Goal: Task Accomplishment & Management: Complete application form

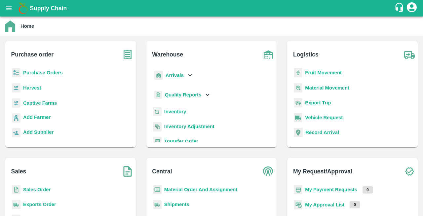
click at [30, 71] on b "Purchase Orders" at bounding box center [43, 72] width 40 height 5
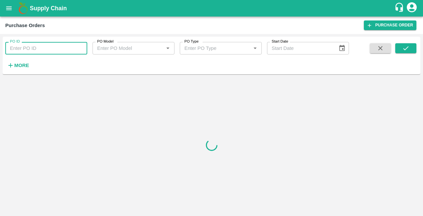
click at [30, 48] on input "PO ID" at bounding box center [46, 48] width 82 height 13
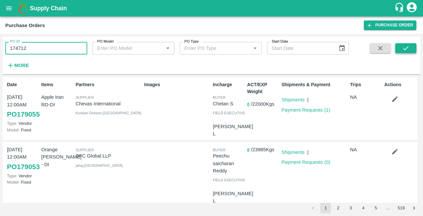
type input "174712"
click at [406, 50] on icon "submit" at bounding box center [405, 48] width 7 height 7
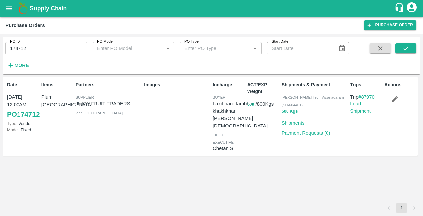
click at [303, 133] on link "Payment Requests ( 0 )" at bounding box center [305, 132] width 49 height 5
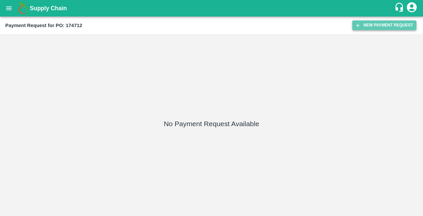
click at [379, 26] on button "New Payment Request" at bounding box center [384, 25] width 64 height 10
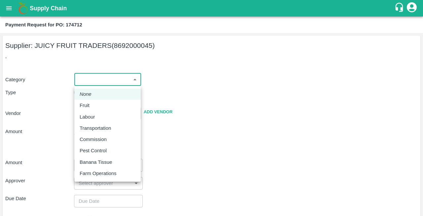
click at [108, 80] on body "Supply Chain Payment Request for PO: 174712 Supplier: JUICY FRUIT TRADERS (8692…" at bounding box center [211, 108] width 423 height 216
click at [92, 105] on div "Fruit" at bounding box center [86, 105] width 13 height 7
type input "1"
type input "JUICY FRUIT TRADERS - 8692000045(Supplier)"
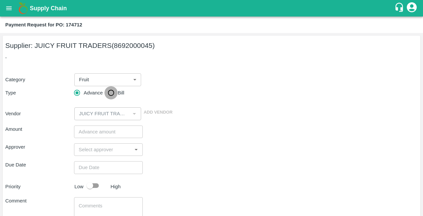
click at [111, 95] on input "Bill" at bounding box center [110, 92] width 13 height 13
radio input "true"
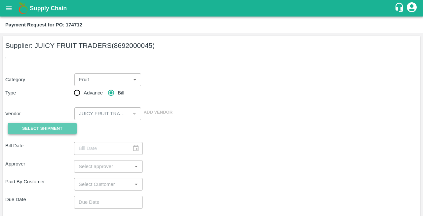
click at [48, 126] on span "Select Shipment" at bounding box center [42, 129] width 40 height 8
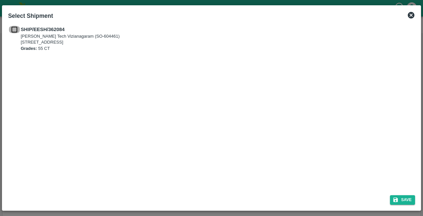
click at [13, 29] on input "checkbox" at bounding box center [14, 29] width 13 height 7
checkbox input "true"
click at [404, 199] on button "Save" at bounding box center [402, 200] width 25 height 10
type input "[DATE]"
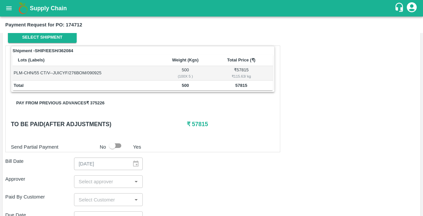
scroll to position [91, 0]
click at [11, 5] on icon "open drawer" at bounding box center [8, 8] width 7 height 7
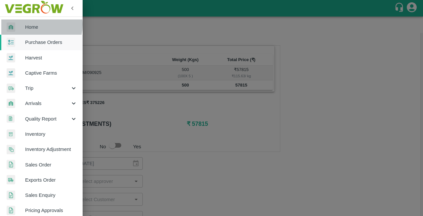
click at [30, 24] on span "Home" at bounding box center [51, 26] width 52 height 7
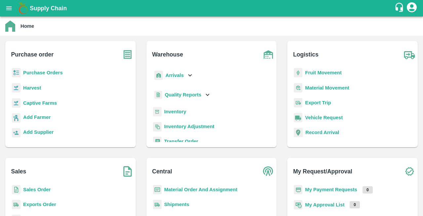
click at [27, 76] on p "Purchase Orders" at bounding box center [43, 72] width 40 height 7
click at [26, 72] on b "Purchase Orders" at bounding box center [43, 72] width 40 height 5
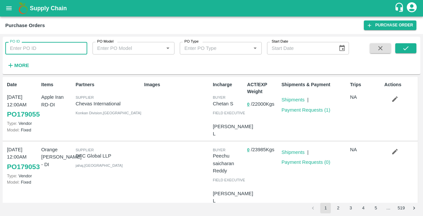
click at [26, 50] on input "PO ID" at bounding box center [46, 48] width 82 height 13
type input "174712"
click at [404, 51] on icon "submit" at bounding box center [405, 48] width 7 height 7
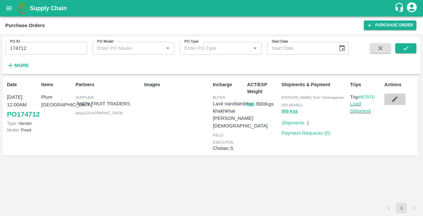
click at [393, 99] on icon "button" at bounding box center [394, 98] width 7 height 7
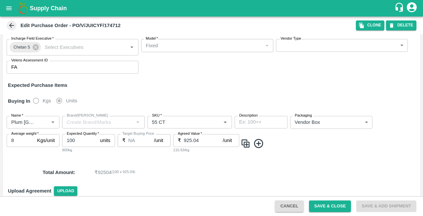
scroll to position [56, 0]
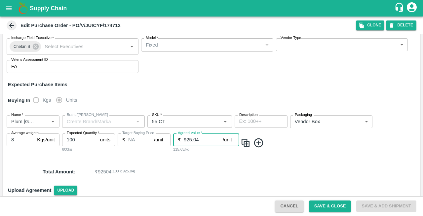
click at [208, 134] on input "925.04" at bounding box center [203, 139] width 39 height 13
type input "900"
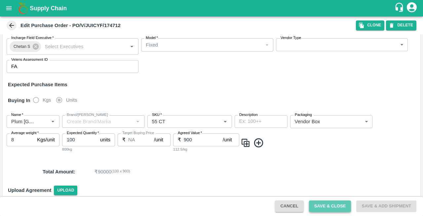
click at [334, 204] on button "Save & Close" at bounding box center [330, 206] width 42 height 12
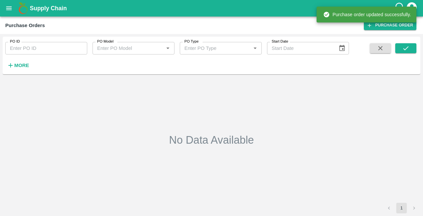
type input "174712"
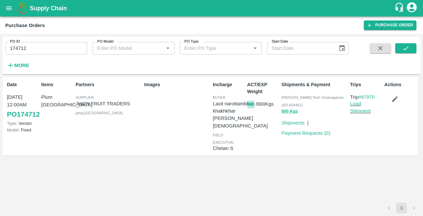
click at [248, 103] on button "500" at bounding box center [250, 105] width 7 height 8
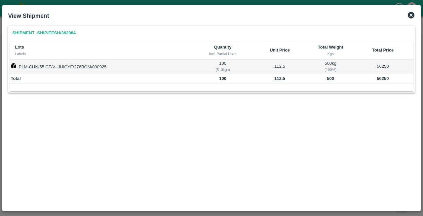
click at [248, 103] on div "Shipment - SHIP/EESH/362084 Lots Labels Quantity incl. Partial Units Unit Price…" at bounding box center [211, 115] width 412 height 184
click at [410, 16] on icon at bounding box center [411, 15] width 8 height 8
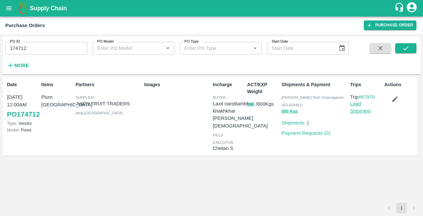
click at [358, 102] on link "Load Shipment" at bounding box center [360, 107] width 21 height 13
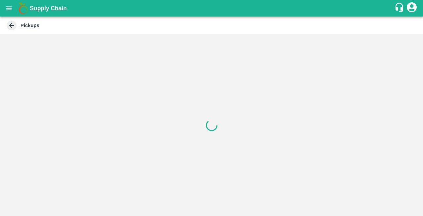
click at [9, 25] on icon at bounding box center [11, 25] width 7 height 7
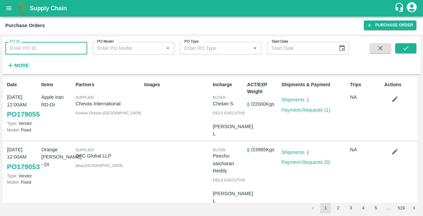
click at [43, 51] on input "PO ID" at bounding box center [46, 48] width 82 height 13
type input "174712"
click at [408, 53] on button "submit" at bounding box center [405, 48] width 21 height 10
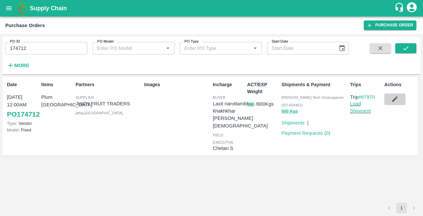
click at [392, 98] on icon "button" at bounding box center [394, 98] width 7 height 7
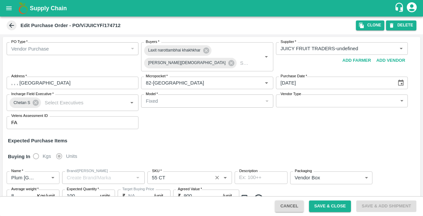
scroll to position [38, 0]
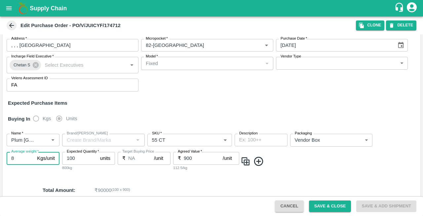
click at [13, 157] on input "8" at bounding box center [21, 158] width 28 height 13
type input "5"
click at [319, 203] on button "Save & Close" at bounding box center [330, 206] width 42 height 12
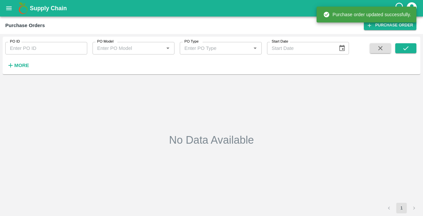
type input "174712"
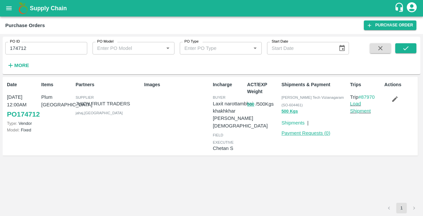
click at [294, 135] on link "Payment Requests ( 0 )" at bounding box center [305, 132] width 49 height 5
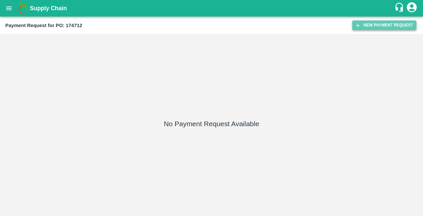
click at [369, 26] on button "New Payment Request" at bounding box center [384, 25] width 64 height 10
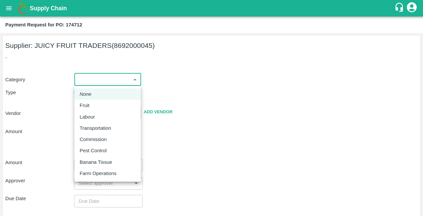
click at [99, 82] on body "Supply Chain Payment Request for PO: 174712 Supplier: JUICY FRUIT TRADERS (8692…" at bounding box center [211, 108] width 423 height 216
click at [91, 105] on div "Fruit" at bounding box center [86, 105] width 13 height 7
type input "1"
type input "JUICY FRUIT TRADERS - 8692000045(Supplier)"
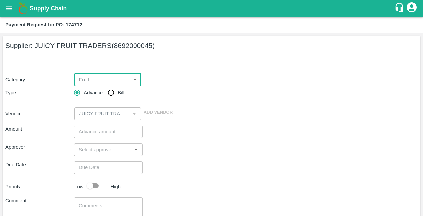
click at [114, 93] on input "Bill" at bounding box center [110, 92] width 13 height 13
radio input "true"
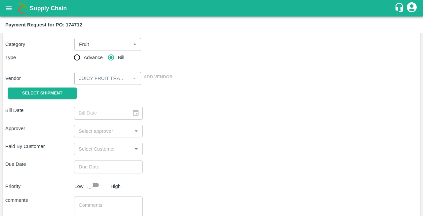
scroll to position [36, 0]
click at [40, 92] on span "Select Shipment" at bounding box center [42, 93] width 40 height 8
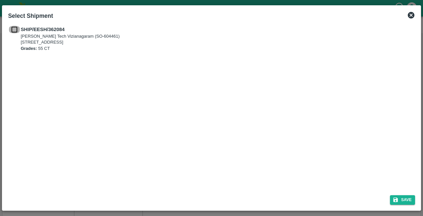
click at [13, 28] on input "checkbox" at bounding box center [14, 29] width 13 height 7
checkbox input "true"
click at [406, 198] on button "Save" at bounding box center [402, 200] width 25 height 10
type input "10/09/2025"
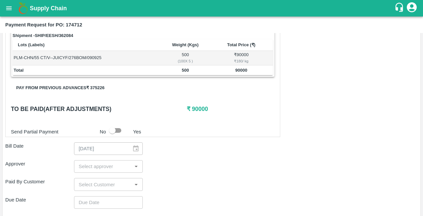
scroll to position [113, 0]
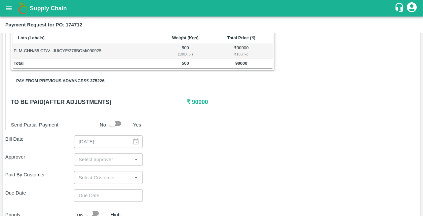
click at [102, 157] on input "input" at bounding box center [103, 159] width 54 height 9
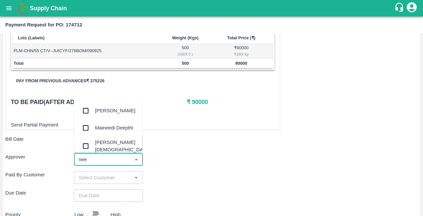
type input "neet"
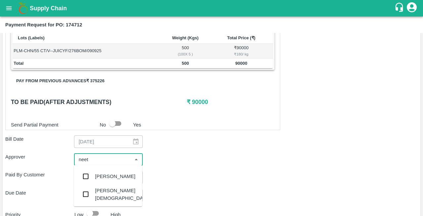
click at [102, 191] on div "[PERSON_NAME][DEMOGRAPHIC_DATA]" at bounding box center [122, 194] width 55 height 15
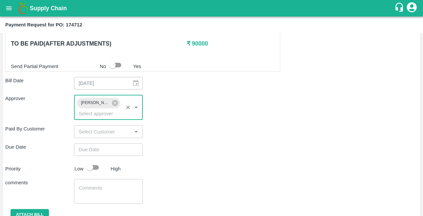
scroll to position [172, 0]
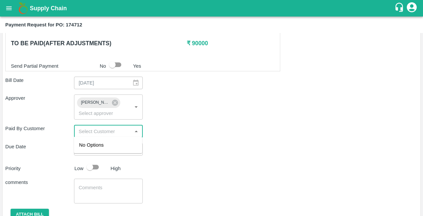
click at [107, 129] on input "input" at bounding box center [103, 131] width 54 height 9
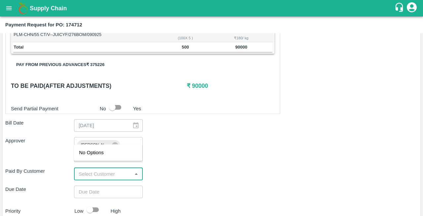
scroll to position [170, 0]
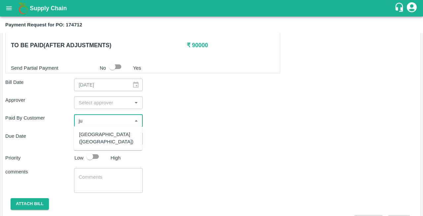
type input "j"
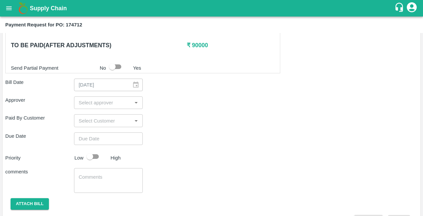
click at [158, 136] on div "Due Date ​" at bounding box center [211, 138] width 412 height 13
type input "DD/MM/YYYY hh:mm aa"
click at [92, 138] on input "DD/MM/YYYY hh:mm aa" at bounding box center [106, 138] width 64 height 13
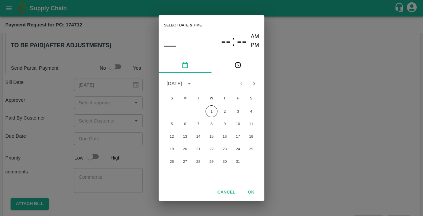
click at [92, 138] on div "Select date & time – –– -- : -- AM PM October 2025 S M T W T F S 1 2 3 4 5 6 7 …" at bounding box center [211, 108] width 423 height 216
type input "DD/MM/YYYY hh:mm aa"
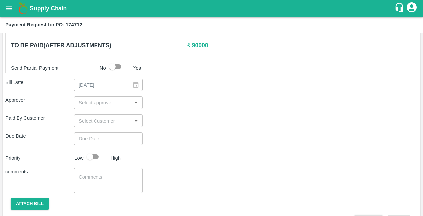
click at [192, 140] on div "Due Date ​" at bounding box center [211, 138] width 412 height 13
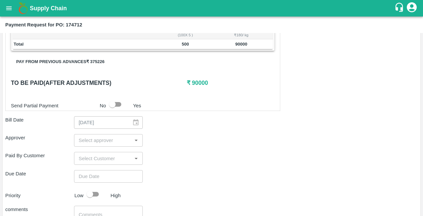
scroll to position [138, 0]
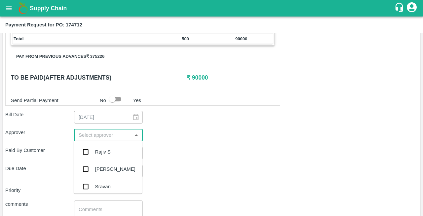
click at [102, 131] on input "input" at bounding box center [103, 135] width 54 height 9
type input "neet"
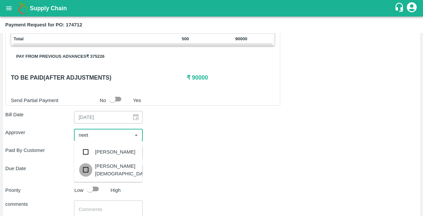
click at [92, 170] on input "checkbox" at bounding box center [85, 169] width 13 height 13
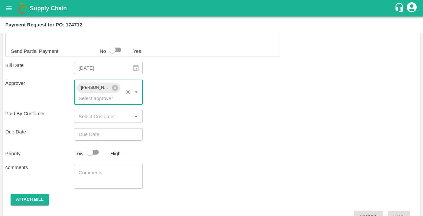
scroll to position [187, 0]
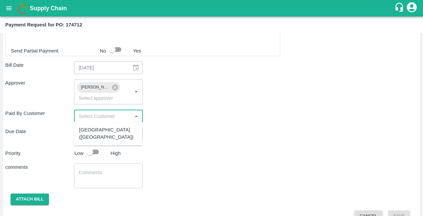
click at [92, 117] on input "input" at bounding box center [103, 116] width 54 height 9
type input "j"
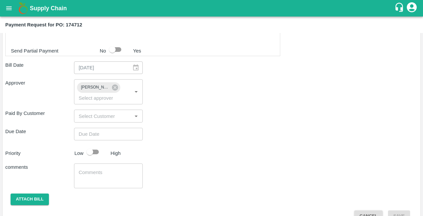
click at [179, 142] on div "Shipment - SHIP/EESH/362084 Lots (Labels) Weight (Kgs) Total Price (₹) PLM-CHN/…" at bounding box center [211, 85] width 412 height 272
click at [94, 153] on input "checkbox" at bounding box center [90, 152] width 38 height 13
checkbox input "true"
type input "DD/MM/YYYY hh:mm aa"
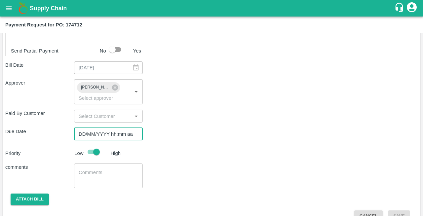
click at [90, 137] on input "DD/MM/YYYY hh:mm aa" at bounding box center [106, 134] width 64 height 13
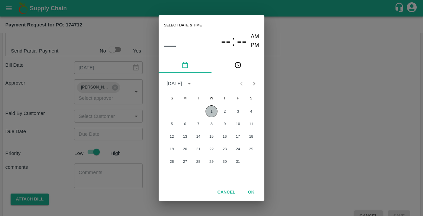
click at [211, 111] on button "1" at bounding box center [211, 111] width 12 height 12
type input "01/10/2025 12:00 AM"
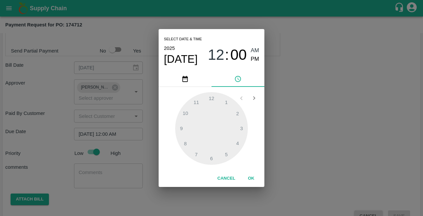
click at [212, 100] on div at bounding box center [211, 128] width 73 height 73
click at [251, 179] on button "OK" at bounding box center [250, 179] width 21 height 12
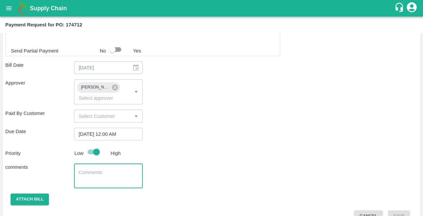
click at [83, 172] on textarea at bounding box center [108, 176] width 59 height 14
type textarea "Plum"
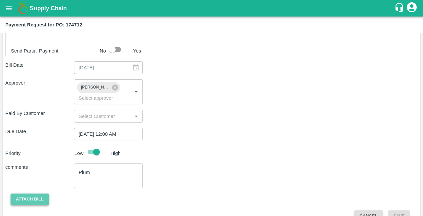
click at [25, 199] on button "Attach bill" at bounding box center [30, 199] width 38 height 12
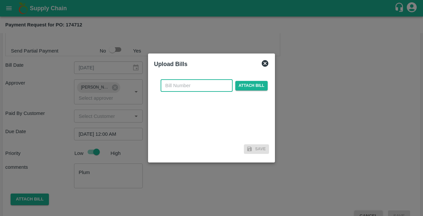
click at [185, 83] on input "text" at bounding box center [196, 85] width 72 height 13
type input "394"
click at [249, 87] on span "Attach bill" at bounding box center [251, 86] width 32 height 10
click at [0, 0] on input "Attach bill" at bounding box center [0, 0] width 0 height 0
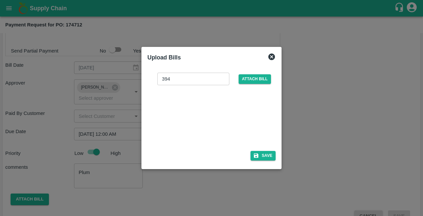
click at [209, 110] on div at bounding box center [209, 115] width 99 height 35
click at [263, 155] on button "Save" at bounding box center [262, 156] width 25 height 10
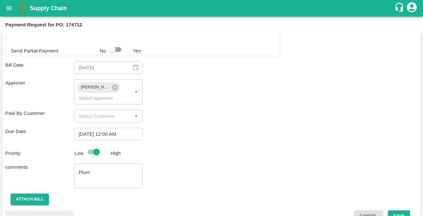
scroll to position [235, 0]
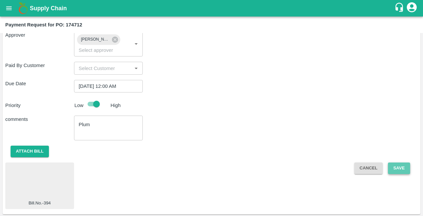
click at [406, 166] on button "Save" at bounding box center [399, 168] width 22 height 12
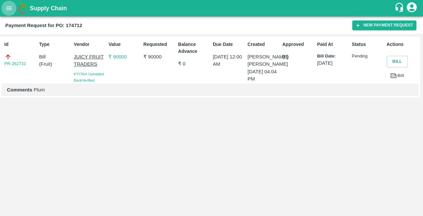
click at [6, 4] on button "open drawer" at bounding box center [8, 8] width 15 height 15
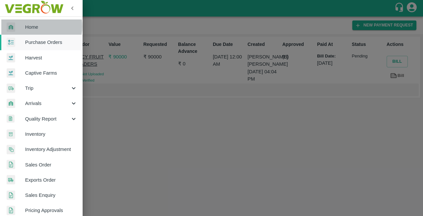
click at [31, 26] on span "Home" at bounding box center [51, 26] width 52 height 7
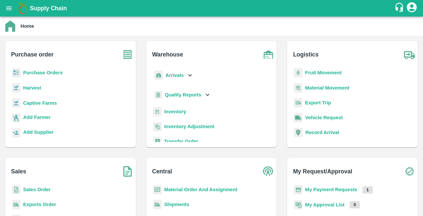
click at [47, 72] on b "Purchase Orders" at bounding box center [43, 72] width 40 height 5
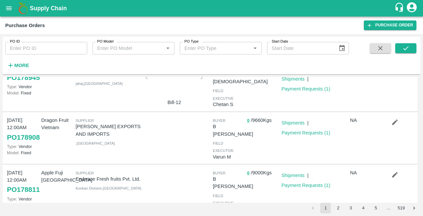
scroll to position [298, 0]
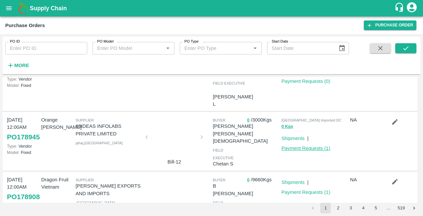
click at [301, 151] on link "Payment Requests ( 1 )" at bounding box center [305, 148] width 49 height 5
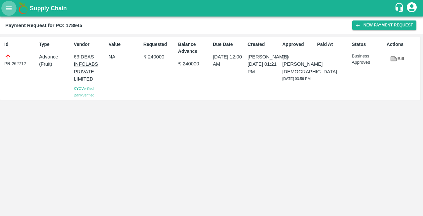
click at [8, 6] on icon "open drawer" at bounding box center [8, 8] width 7 height 7
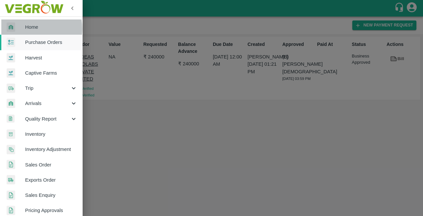
click at [25, 29] on div at bounding box center [16, 27] width 18 height 10
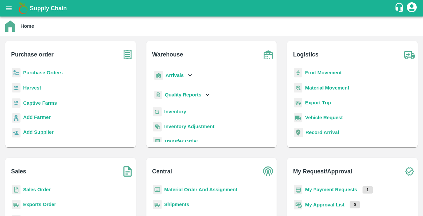
click at [39, 72] on b "Purchase Orders" at bounding box center [43, 72] width 40 height 5
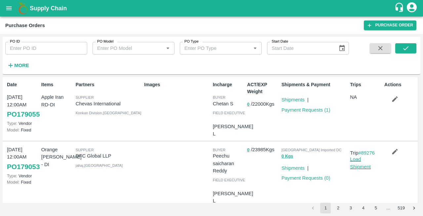
click at [153, 102] on div "Images" at bounding box center [175, 109] width 69 height 60
click at [300, 111] on link "Payment Requests ( 1 )" at bounding box center [305, 109] width 49 height 5
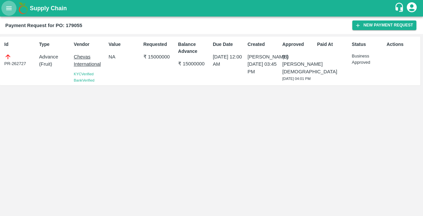
click at [6, 10] on icon "open drawer" at bounding box center [8, 8] width 7 height 7
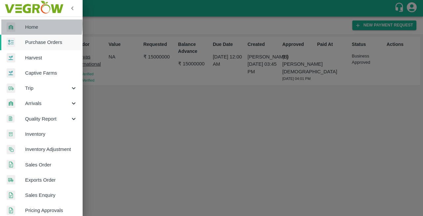
click at [21, 24] on div at bounding box center [16, 27] width 18 height 10
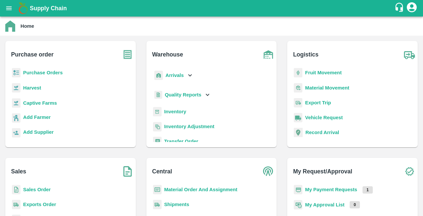
click at [28, 73] on b "Purchase Orders" at bounding box center [43, 72] width 40 height 5
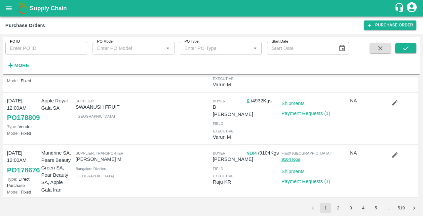
scroll to position [517, 0]
click at [291, 179] on link "Payment Requests ( 1 )" at bounding box center [305, 181] width 49 height 5
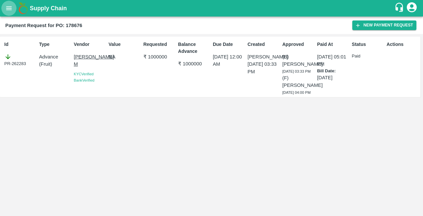
click at [7, 11] on icon "open drawer" at bounding box center [8, 8] width 7 height 7
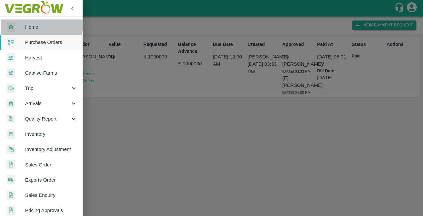
click at [22, 23] on div at bounding box center [16, 27] width 18 height 10
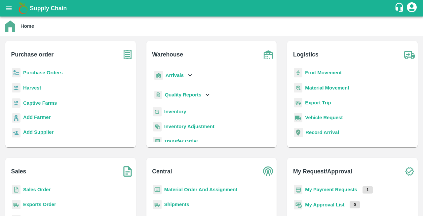
click at [20, 71] on img at bounding box center [16, 73] width 9 height 10
click at [50, 72] on b "Purchase Orders" at bounding box center [43, 72] width 40 height 5
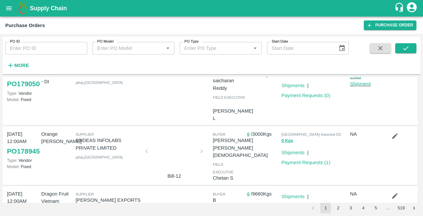
scroll to position [313, 0]
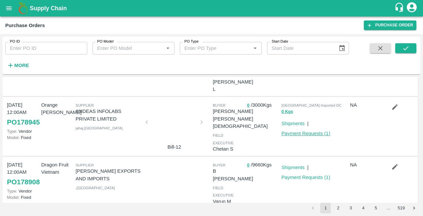
click at [291, 136] on link "Payment Requests ( 1 )" at bounding box center [305, 133] width 49 height 5
